Goal: Use online tool/utility: Utilize a website feature to perform a specific function

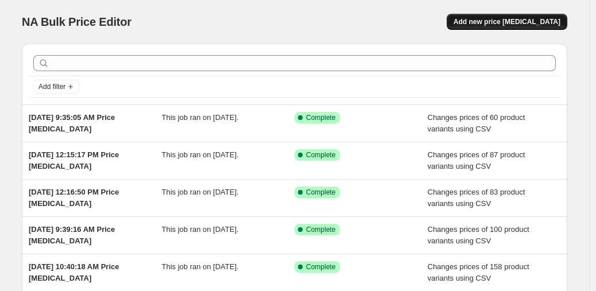
click at [496, 24] on span "Add new price [MEDICAL_DATA]" at bounding box center [507, 21] width 107 height 9
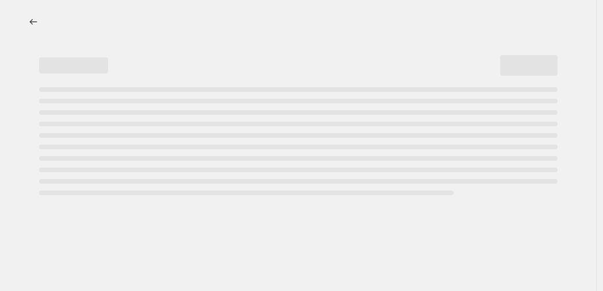
select select "percentage"
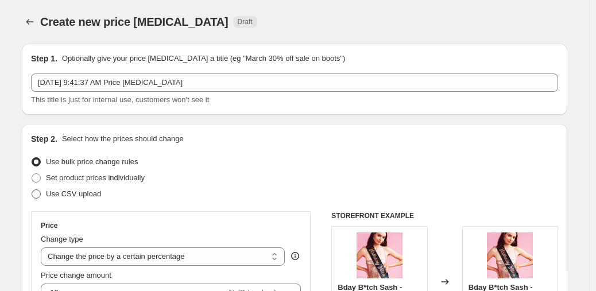
click at [87, 196] on span "Use CSV upload" at bounding box center [73, 194] width 55 height 9
click at [32, 190] on input "Use CSV upload" at bounding box center [32, 190] width 1 height 1
radio input "true"
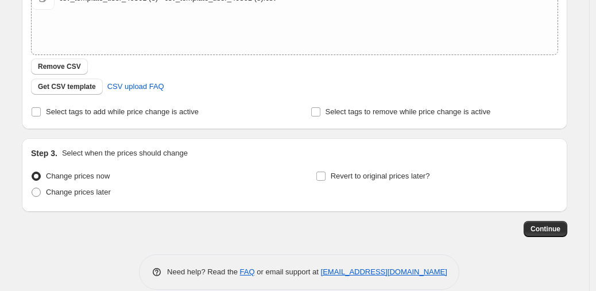
scroll to position [230, 0]
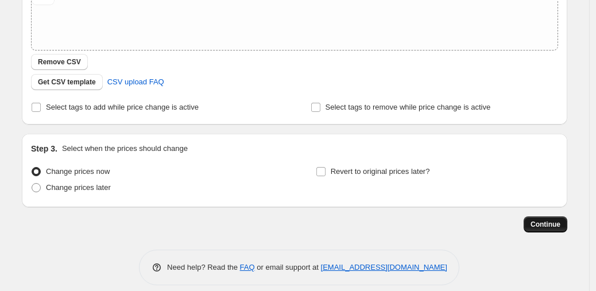
click at [551, 222] on span "Continue" at bounding box center [546, 224] width 30 height 9
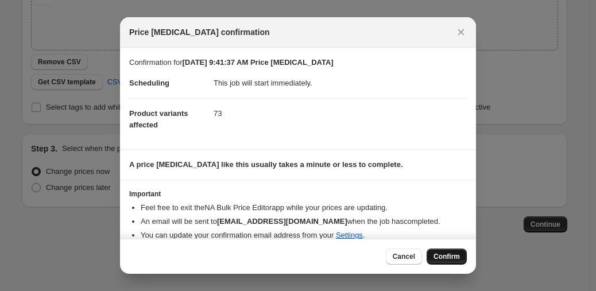
click at [451, 254] on span "Confirm" at bounding box center [447, 256] width 26 height 9
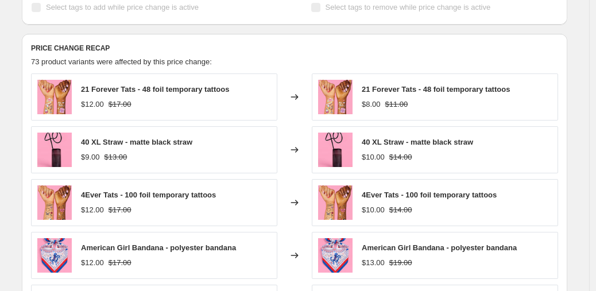
scroll to position [667, 0]
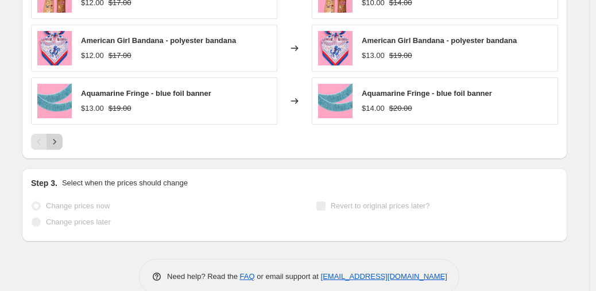
click at [58, 136] on icon "Next" at bounding box center [54, 141] width 11 height 11
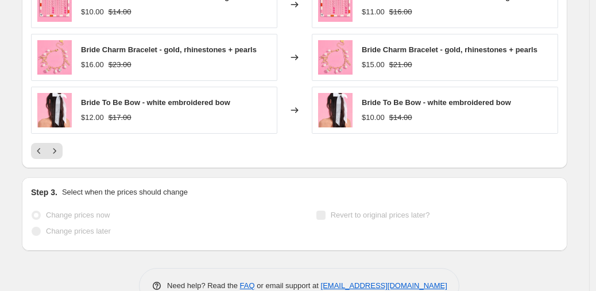
scroll to position [658, 0]
click at [60, 145] on icon "Next" at bounding box center [54, 150] width 11 height 11
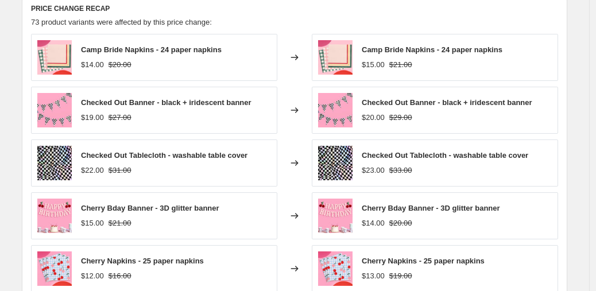
scroll to position [506, 0]
